Goal: Transaction & Acquisition: Book appointment/travel/reservation

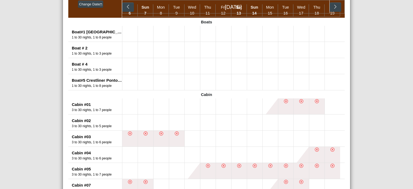
scroll to position [144, 0]
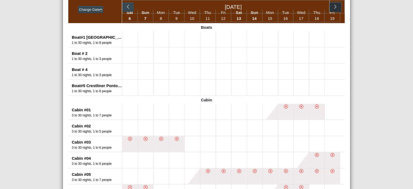
click at [334, 9] on icon "chevron right" at bounding box center [335, 6] width 5 height 5
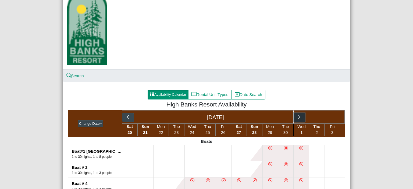
scroll to position [0, 0]
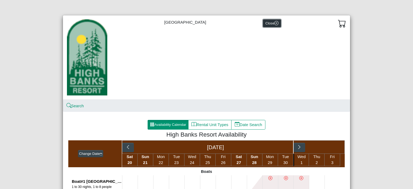
click at [269, 21] on button "Close" at bounding box center [272, 23] width 18 height 8
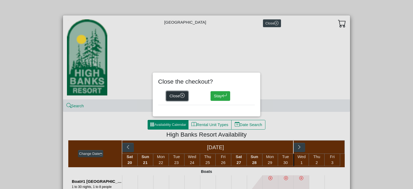
click at [182, 95] on icon "x circle" at bounding box center [182, 95] width 5 height 5
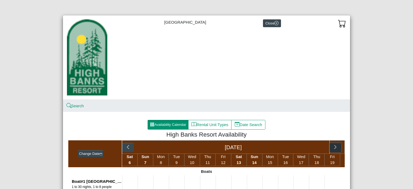
click at [333, 150] on icon "chevron right" at bounding box center [335, 147] width 5 height 5
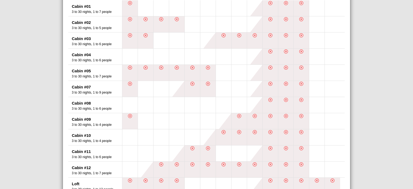
scroll to position [248, 0]
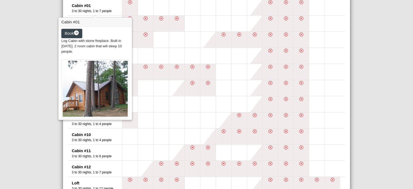
click at [77, 6] on div "Cabin #01" at bounding box center [97, 6] width 50 height 6
click at [87, 81] on img at bounding box center [95, 88] width 68 height 59
click at [93, 43] on span "Log Cabin with stone fireplace. Built in 1930. 2 room cabin that will sleep 10 …" at bounding box center [91, 46] width 60 height 15
click at [77, 5] on div "Cabin #01" at bounding box center [97, 6] width 50 height 6
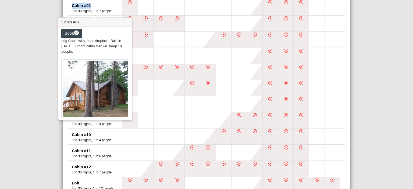
click at [77, 5] on div "Cabin #01" at bounding box center [97, 6] width 50 height 6
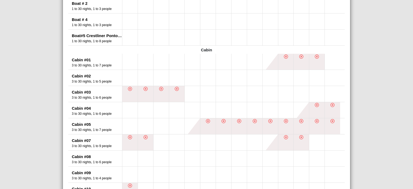
scroll to position [198, 0]
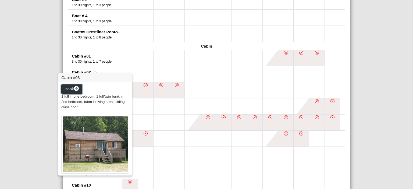
click at [75, 88] on icon "arrow right circle fill" at bounding box center [76, 88] width 5 height 5
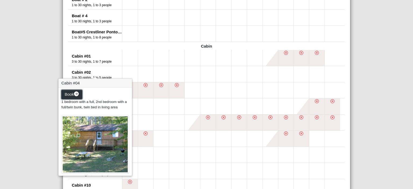
click at [76, 93] on icon "arrow right circle fill" at bounding box center [76, 93] width 5 height 5
click at [66, 96] on span "Book" at bounding box center [69, 94] width 9 height 5
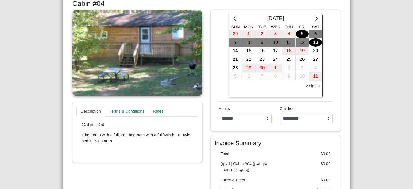
scroll to position [145, 0]
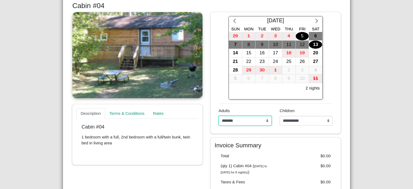
click at [263, 118] on select "**********" at bounding box center [244, 121] width 53 height 10
click at [265, 119] on select "**********" at bounding box center [244, 121] width 53 height 10
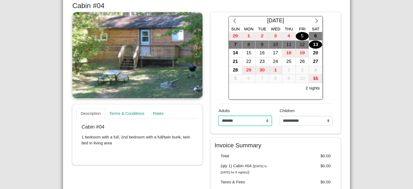
select select "*"
click at [218, 116] on select "**********" at bounding box center [244, 121] width 53 height 10
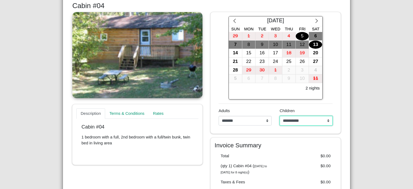
click at [302, 122] on select "**********" at bounding box center [305, 121] width 53 height 10
select select "*"
click at [279, 116] on select "**********" at bounding box center [305, 121] width 53 height 10
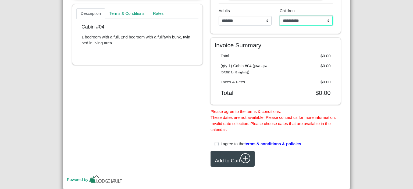
scroll to position [246, 0]
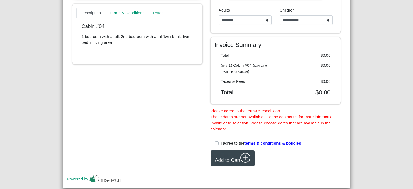
click at [260, 145] on span "terms & conditions & policies" at bounding box center [272, 143] width 57 height 5
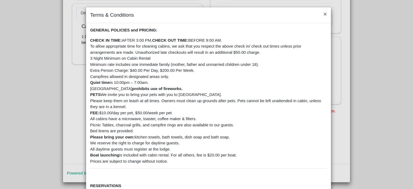
scroll to position [0, 0]
click at [320, 15] on button "×" at bounding box center [325, 14] width 12 height 14
